Goal: Find specific page/section: Find specific page/section

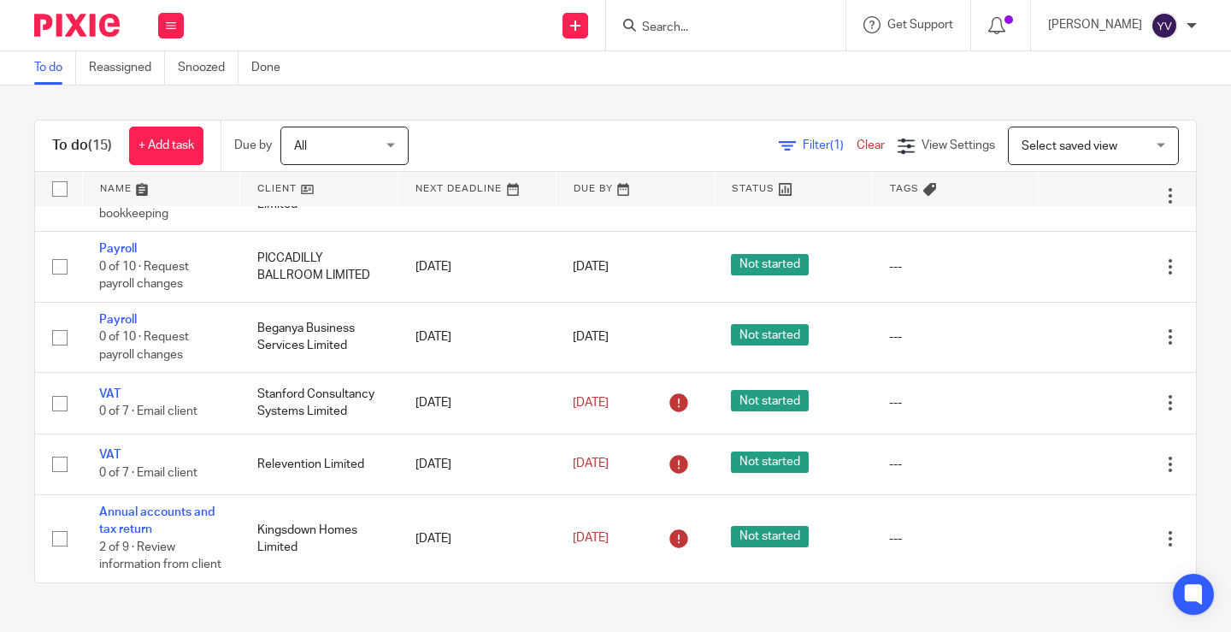
scroll to position [701, 0]
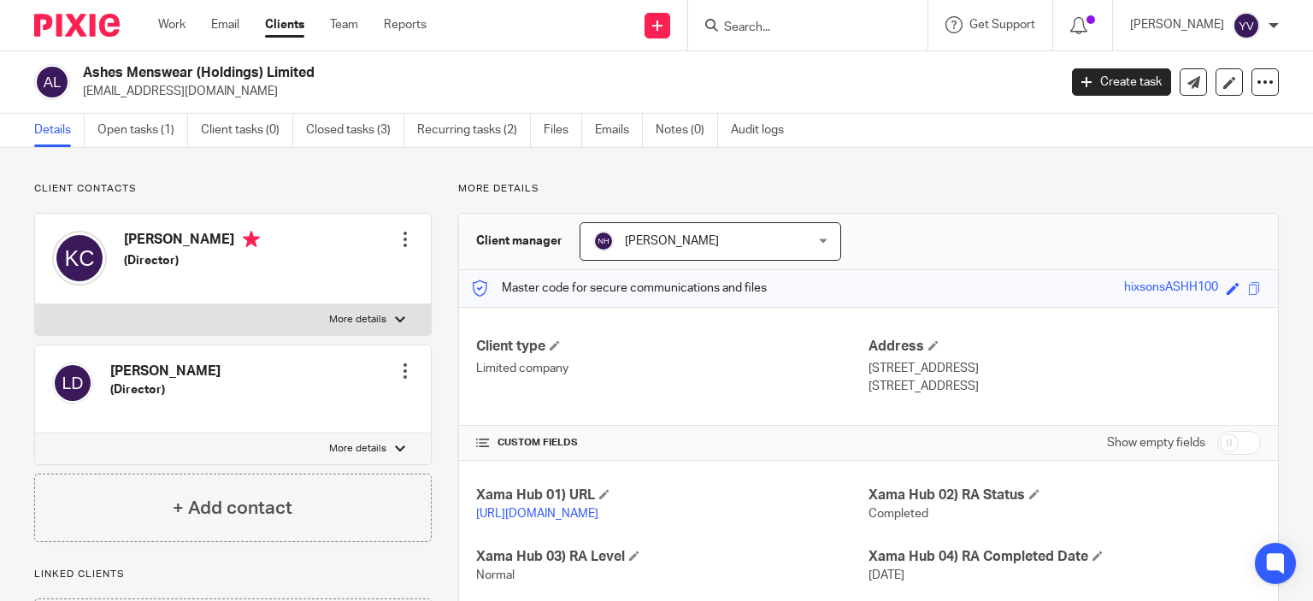
click at [820, 22] on input "Search" at bounding box center [799, 28] width 154 height 15
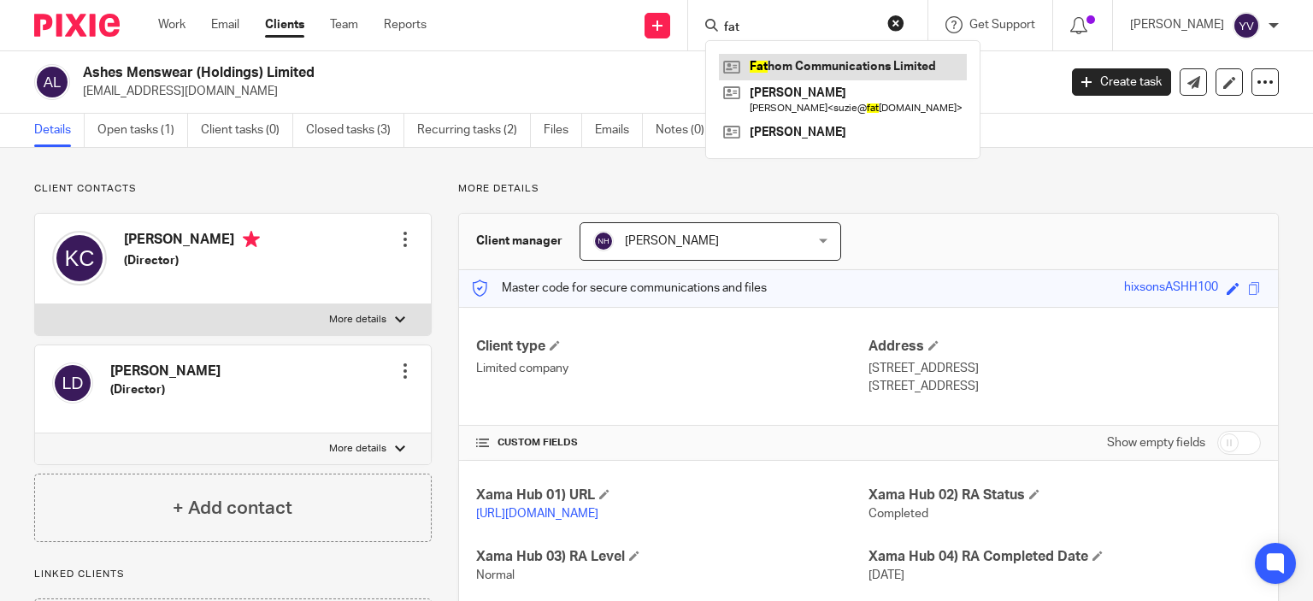
type input "fat"
click at [843, 65] on link at bounding box center [843, 67] width 248 height 26
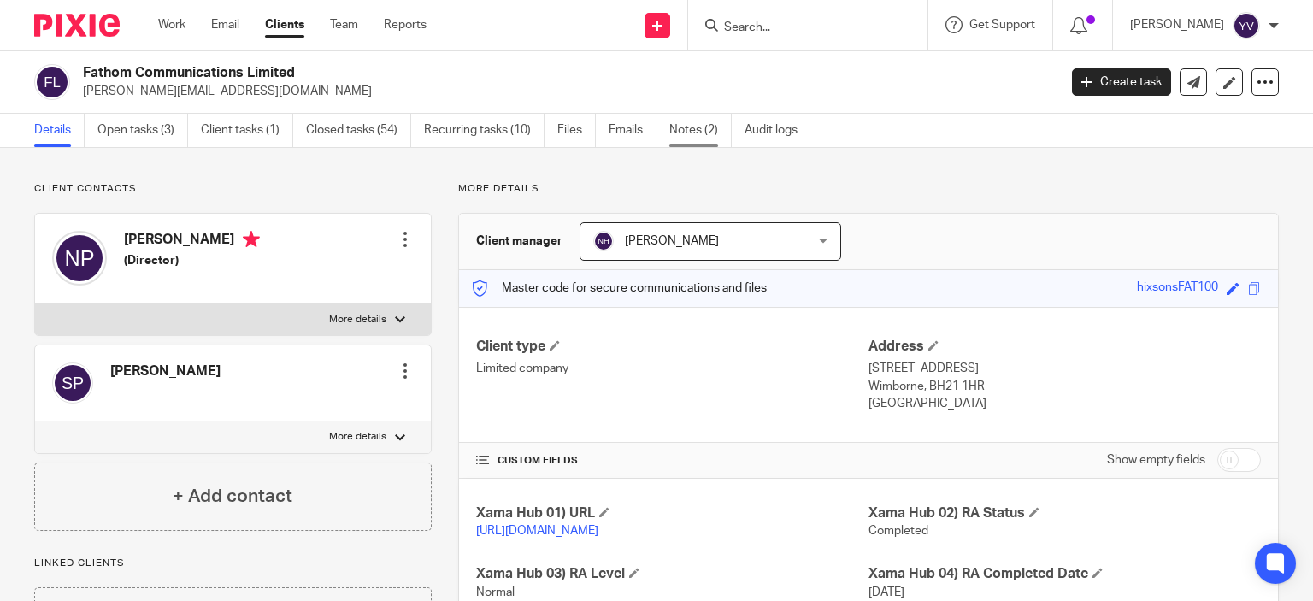
click at [702, 130] on link "Notes (2)" at bounding box center [700, 130] width 62 height 33
